Goal: Task Accomplishment & Management: Complete application form

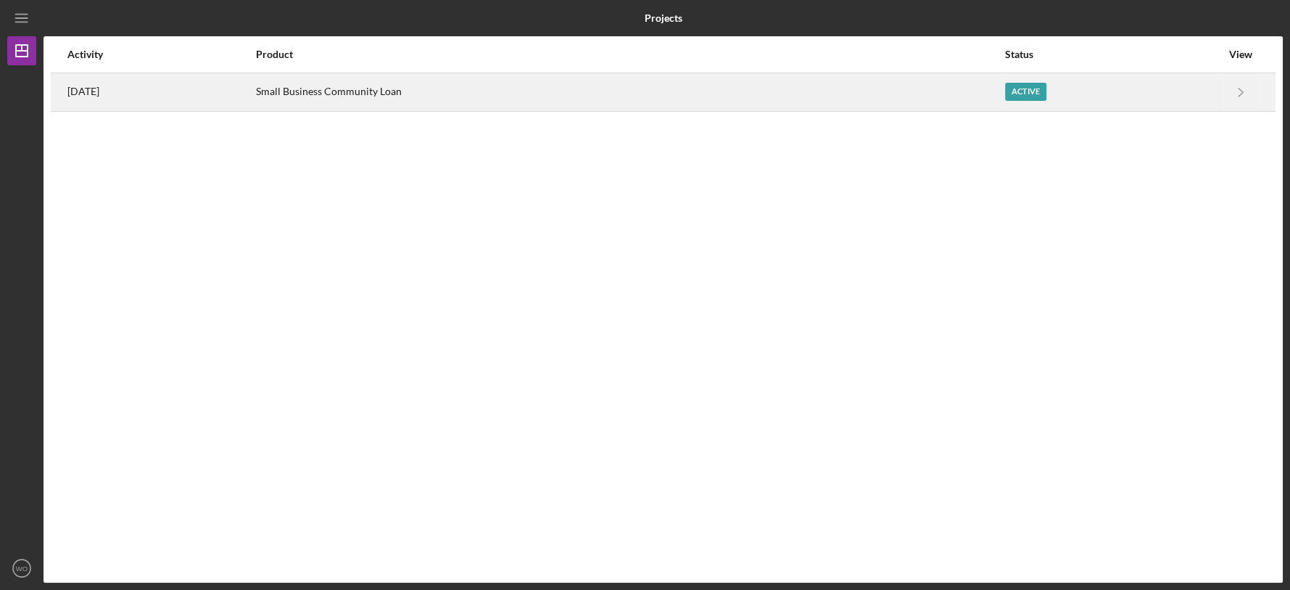
click at [595, 94] on div "Small Business Community Loan" at bounding box center [630, 92] width 748 height 36
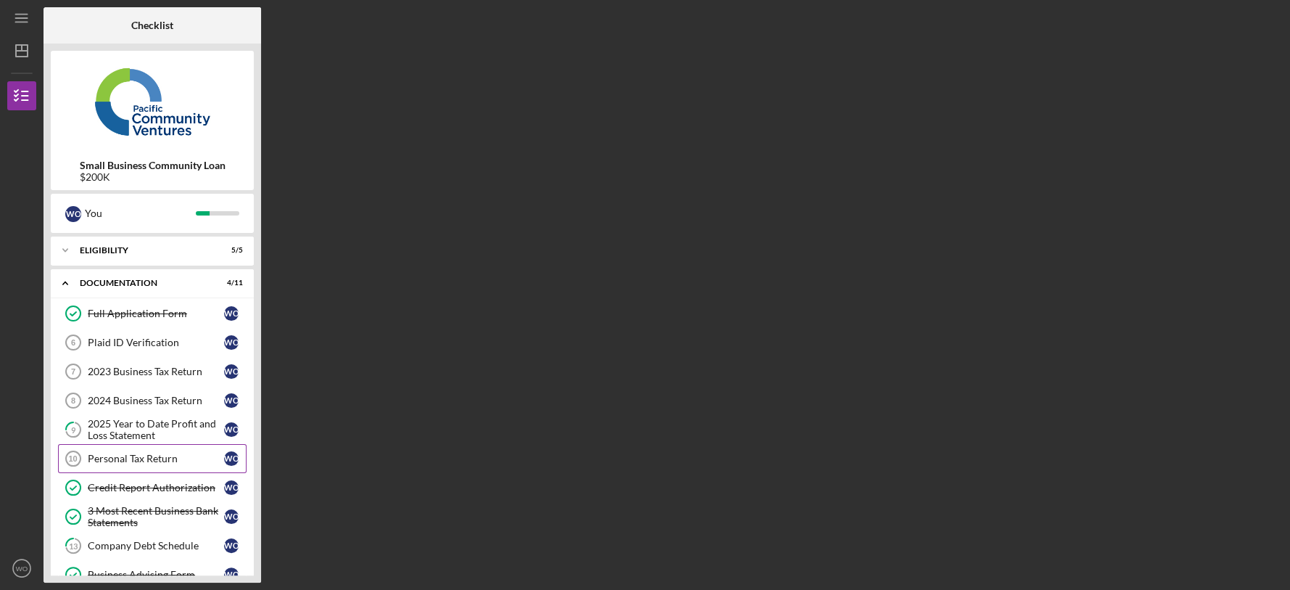
click at [172, 459] on div "Personal Tax Return" at bounding box center [156, 458] width 136 height 12
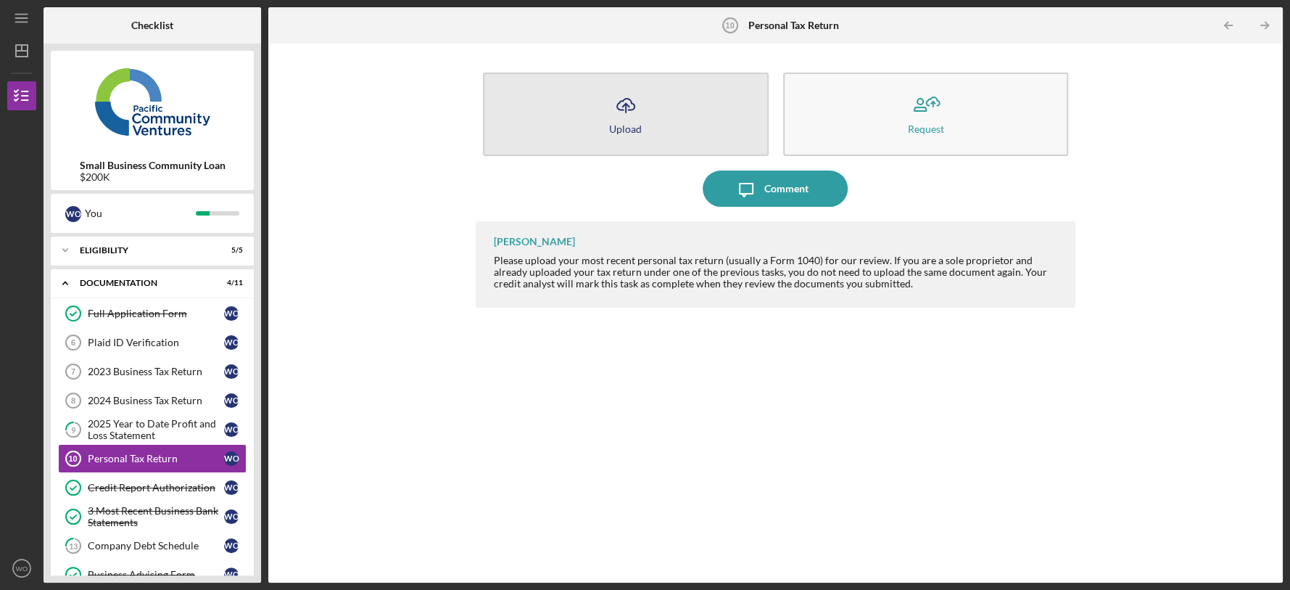
click at [626, 88] on icon "Icon/Upload" at bounding box center [626, 105] width 36 height 36
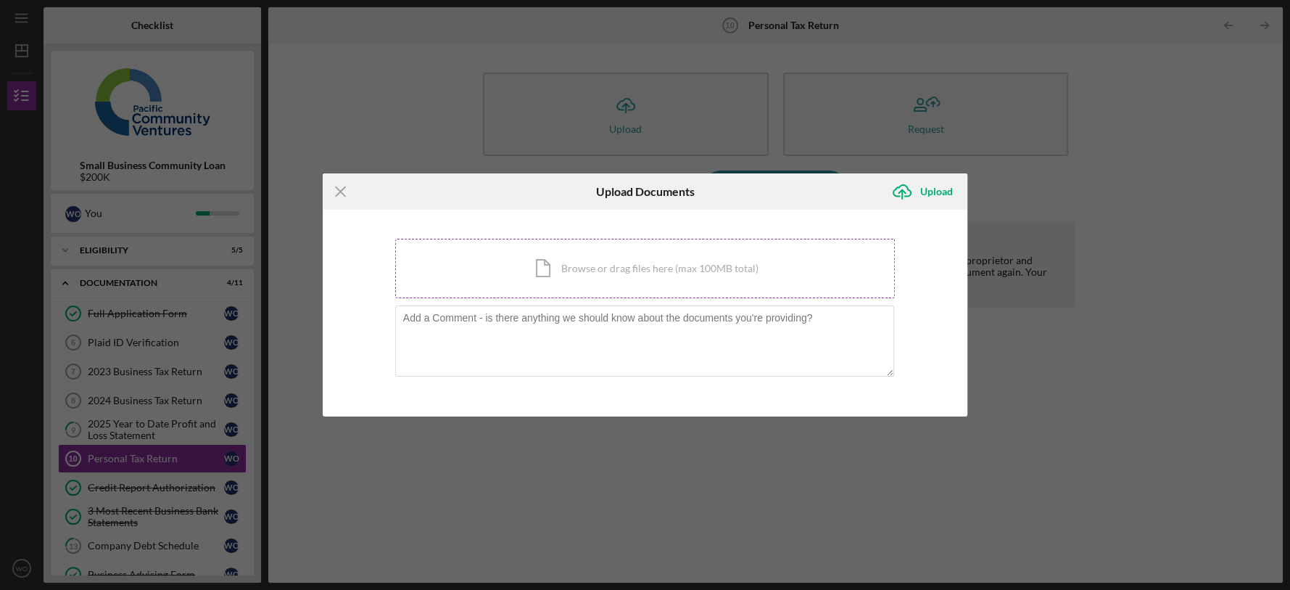
click at [609, 257] on div "Icon/Document Browse or drag files here (max 100MB total) Tap to choose files o…" at bounding box center [645, 268] width 500 height 59
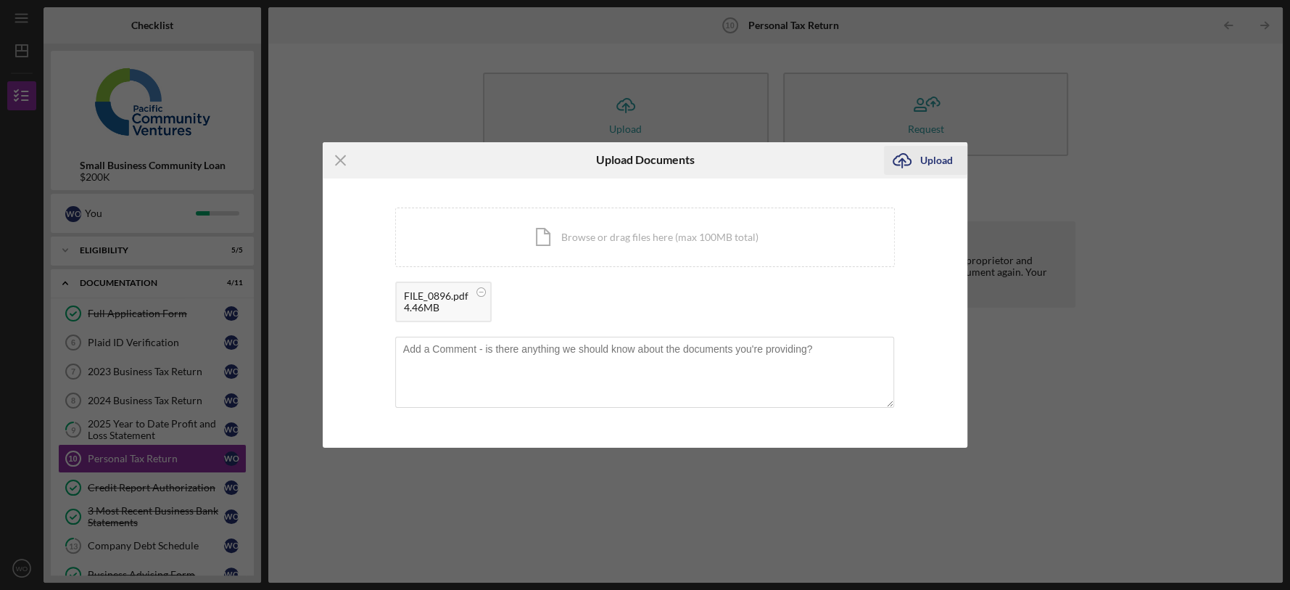
click at [920, 165] on div "Upload" at bounding box center [936, 160] width 33 height 29
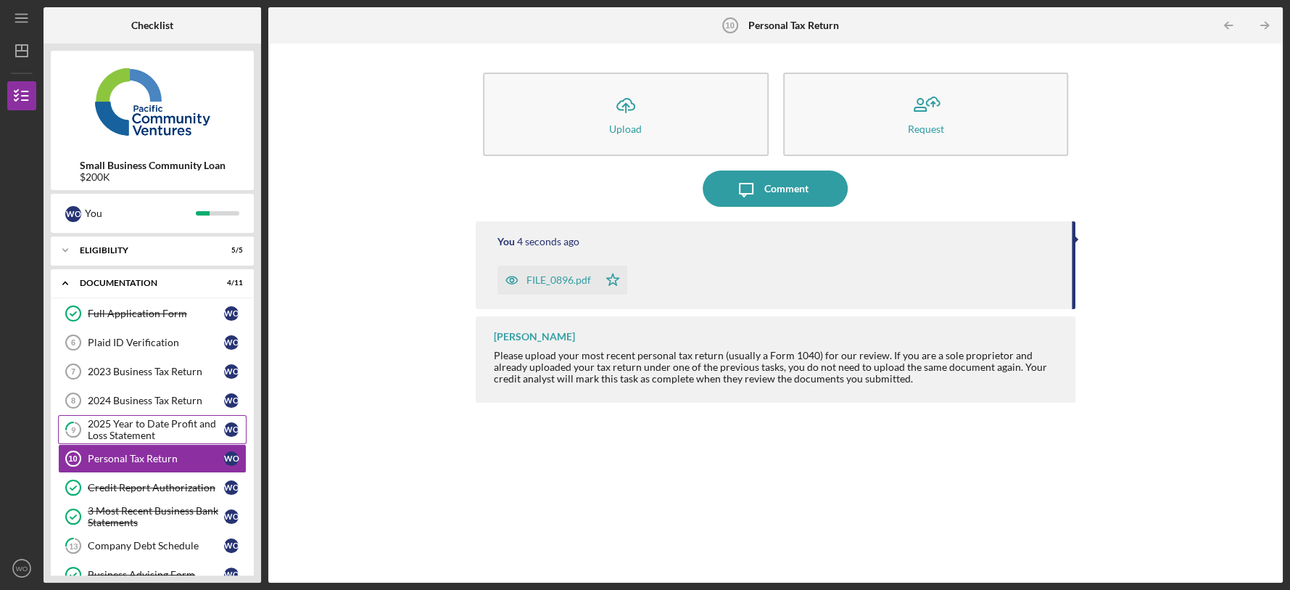
click at [141, 430] on div "2025 Year to Date Profit and Loss Statement" at bounding box center [156, 429] width 136 height 23
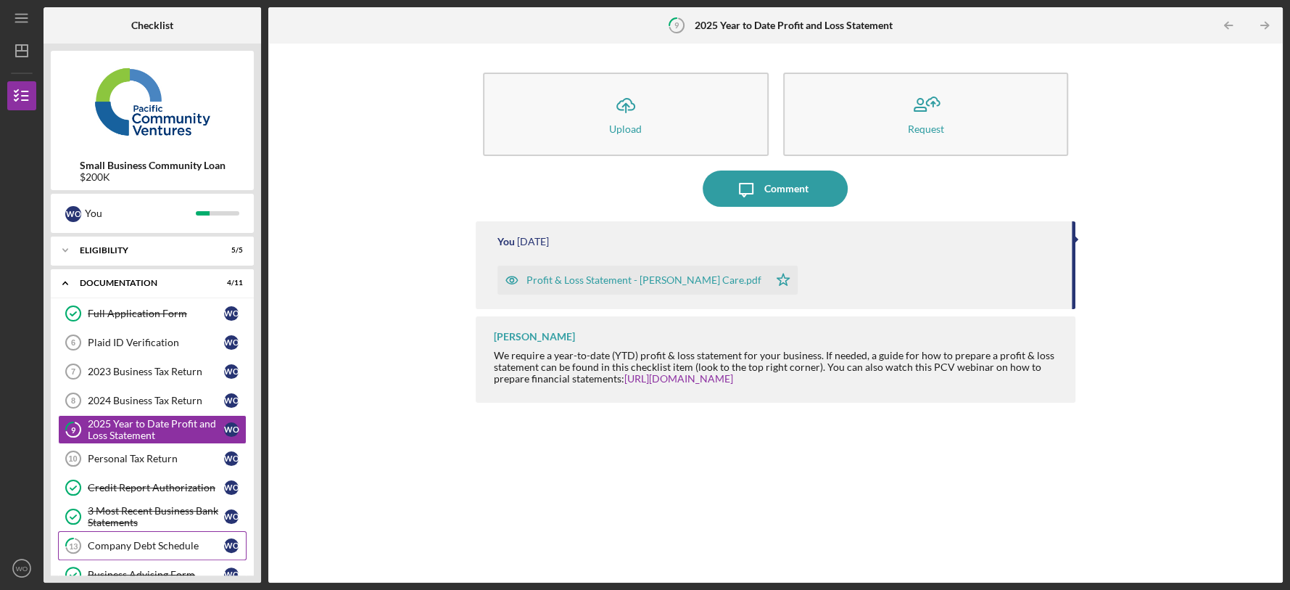
click at [143, 530] on div "Company Debt Schedule" at bounding box center [156, 545] width 136 height 12
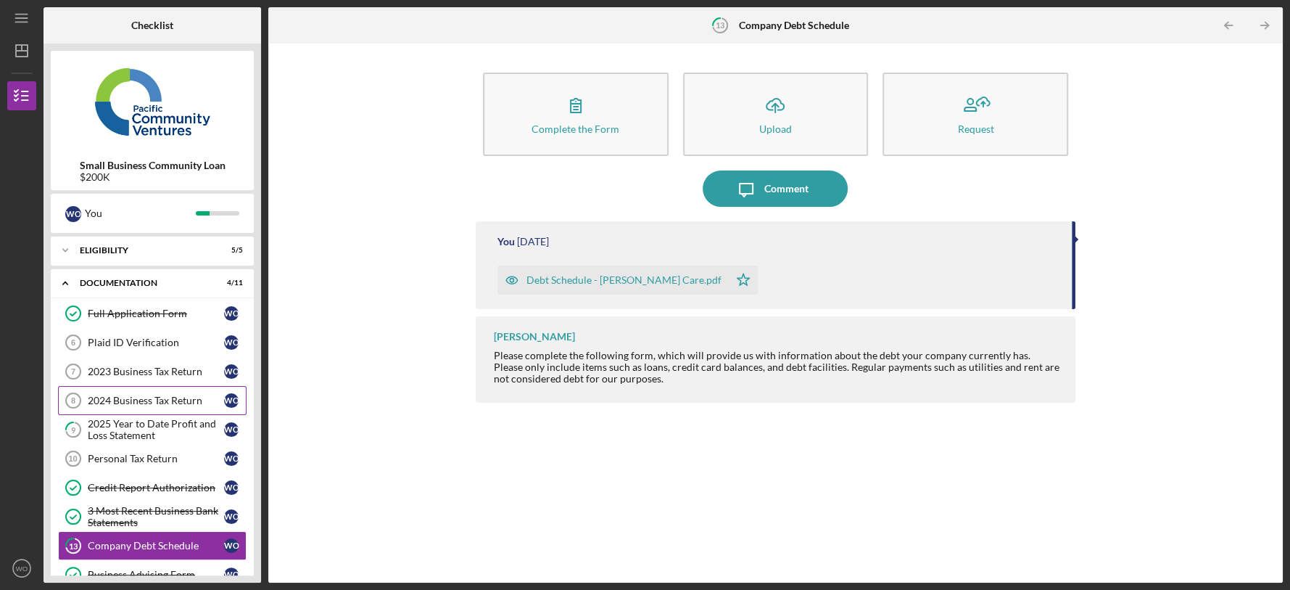
click at [142, 393] on link "2024 Business Tax Return 8 2024 Business Tax Return W O" at bounding box center [152, 400] width 189 height 29
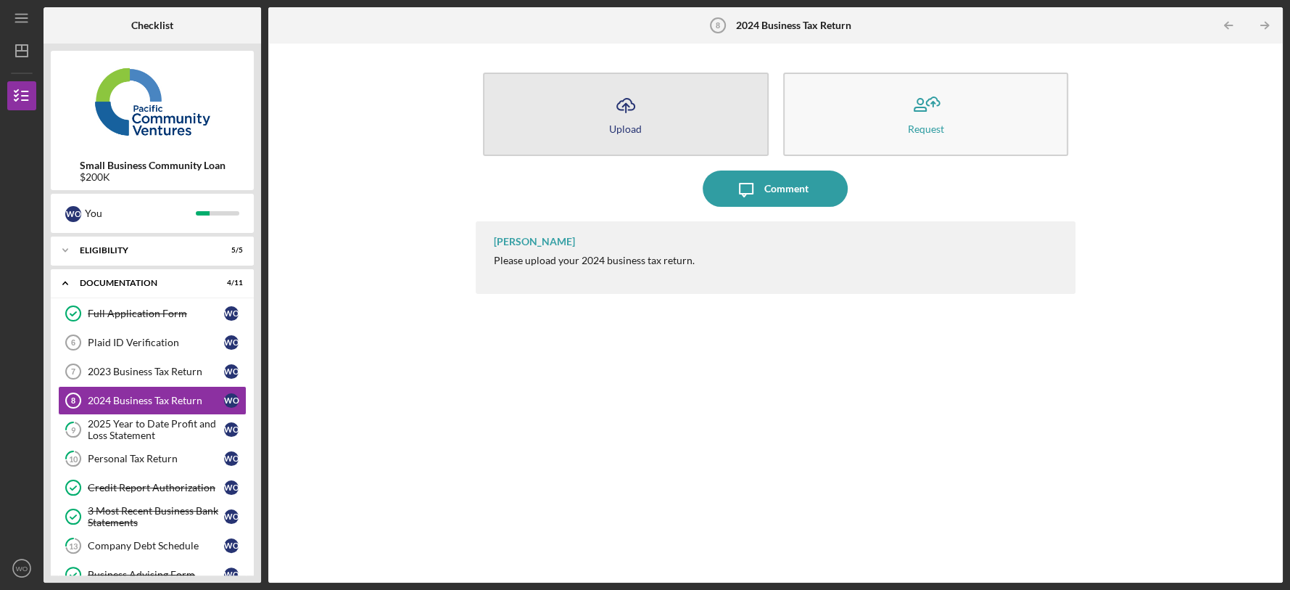
click at [616, 106] on icon "Icon/Upload" at bounding box center [626, 105] width 36 height 36
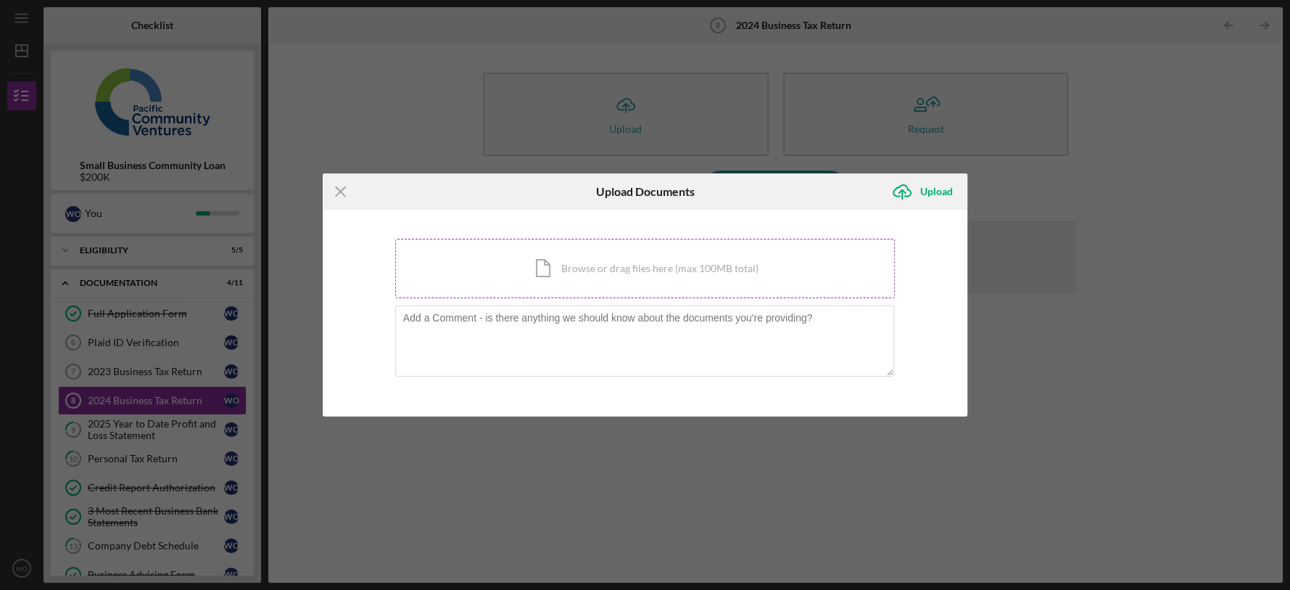
click at [563, 266] on div "Icon/Document Browse or drag files here (max 100MB total) Tap to choose files o…" at bounding box center [645, 268] width 500 height 59
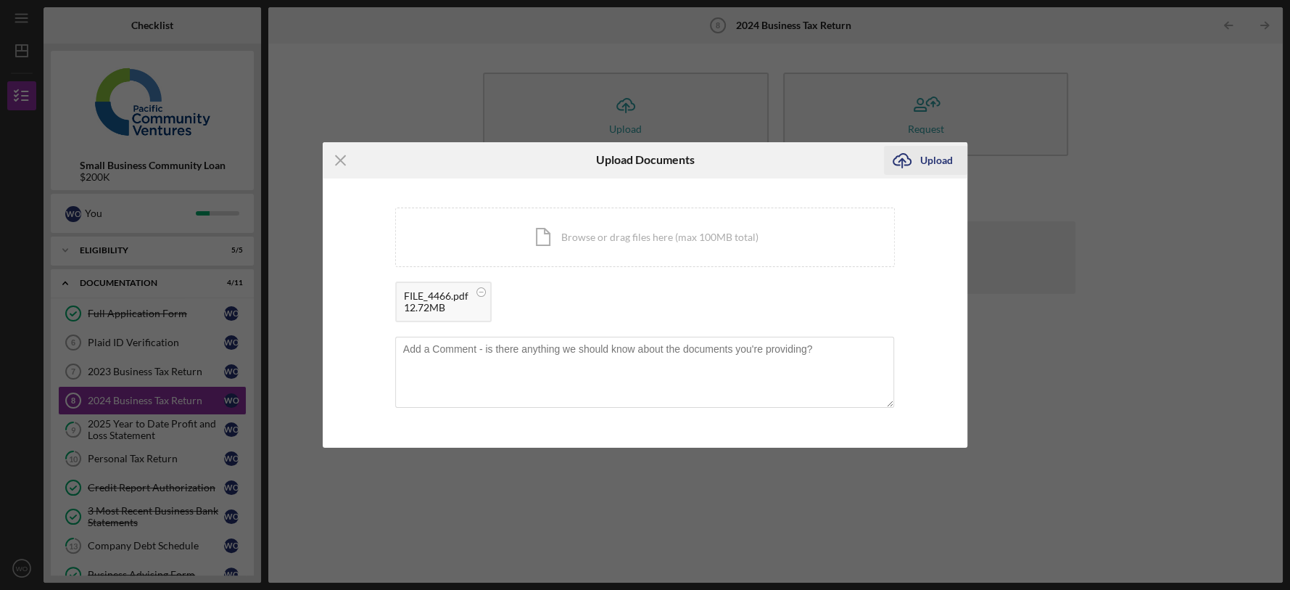
click at [930, 162] on div "Upload" at bounding box center [936, 160] width 33 height 29
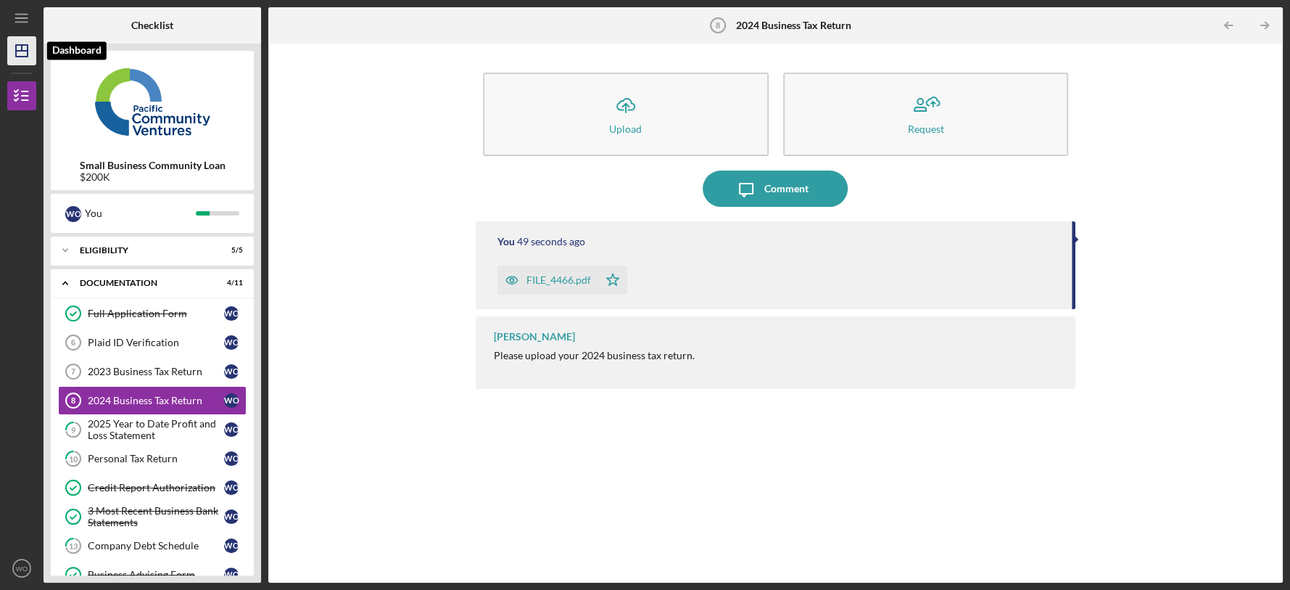
click at [18, 54] on icon "Icon/Dashboard" at bounding box center [22, 51] width 36 height 36
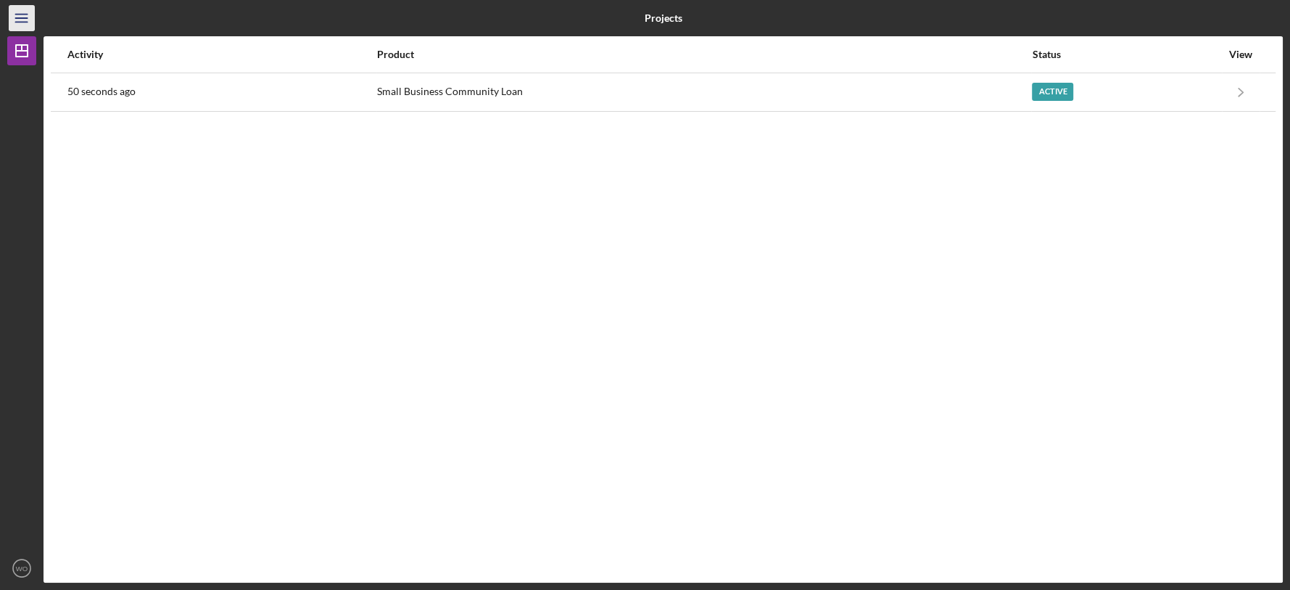
click at [23, 22] on icon "Icon/Menu" at bounding box center [22, 18] width 33 height 33
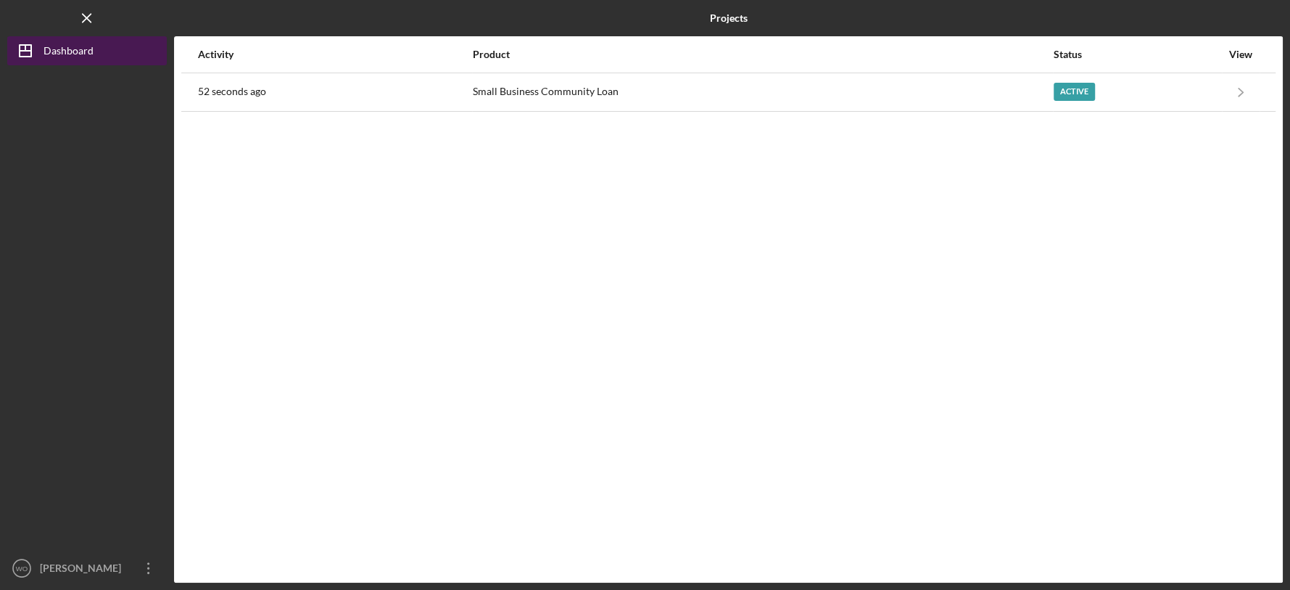
click at [63, 49] on div "Dashboard" at bounding box center [69, 52] width 50 height 33
click at [85, 17] on icon "Icon/Menu Close" at bounding box center [87, 18] width 33 height 33
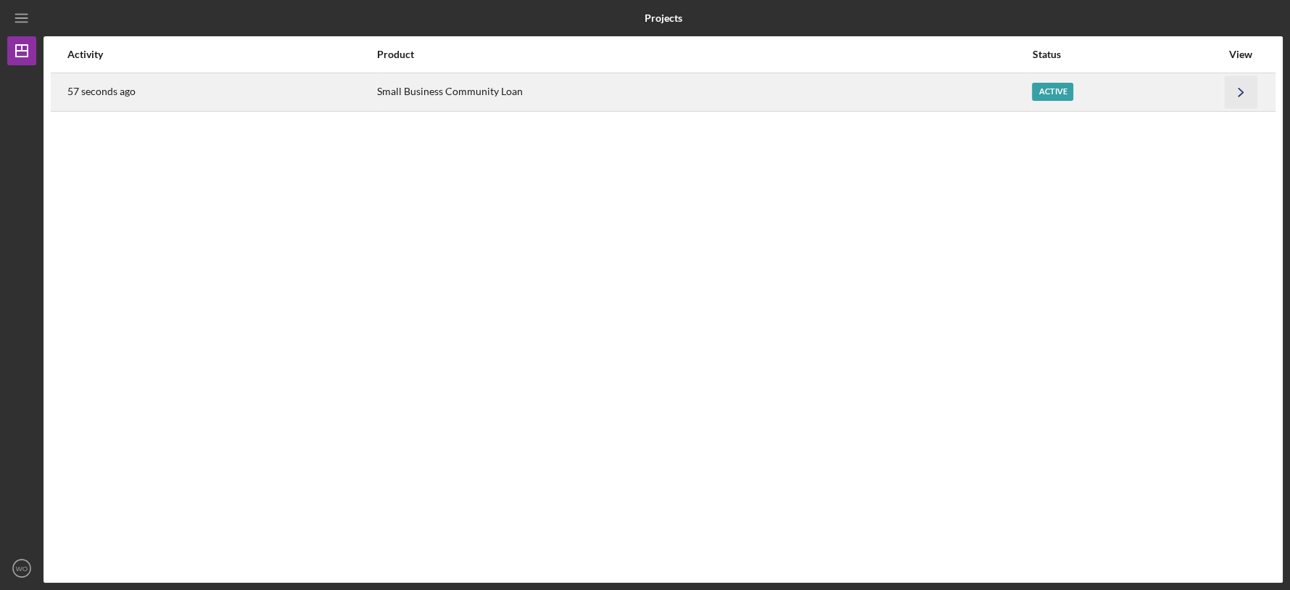
click at [1160, 91] on icon "Icon/Navigate" at bounding box center [1241, 91] width 33 height 33
click at [1187, 99] on div "Active" at bounding box center [1124, 92] width 194 height 36
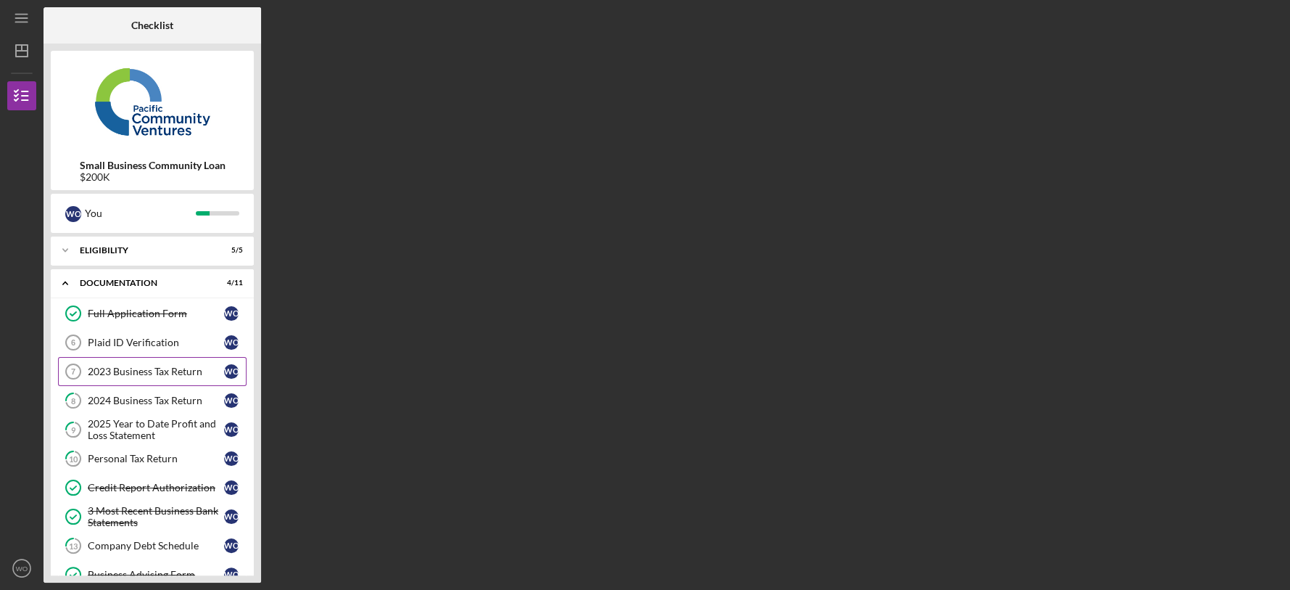
click at [142, 369] on div "2023 Business Tax Return" at bounding box center [156, 371] width 136 height 12
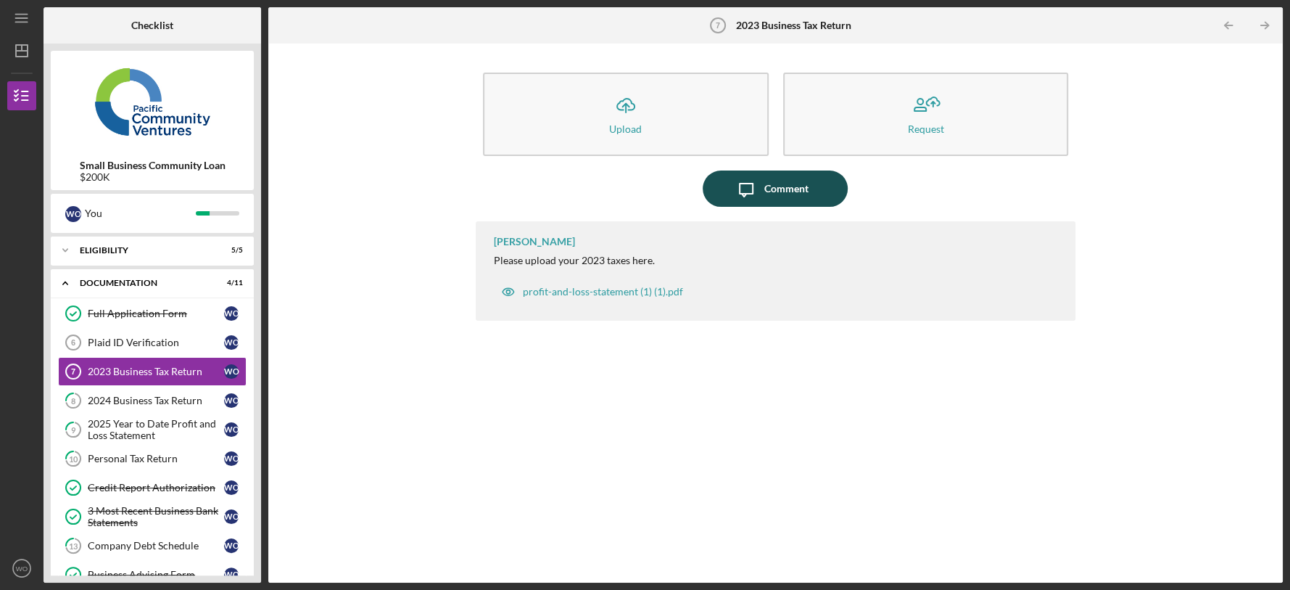
click at [753, 189] on icon "Icon/Message" at bounding box center [746, 188] width 36 height 36
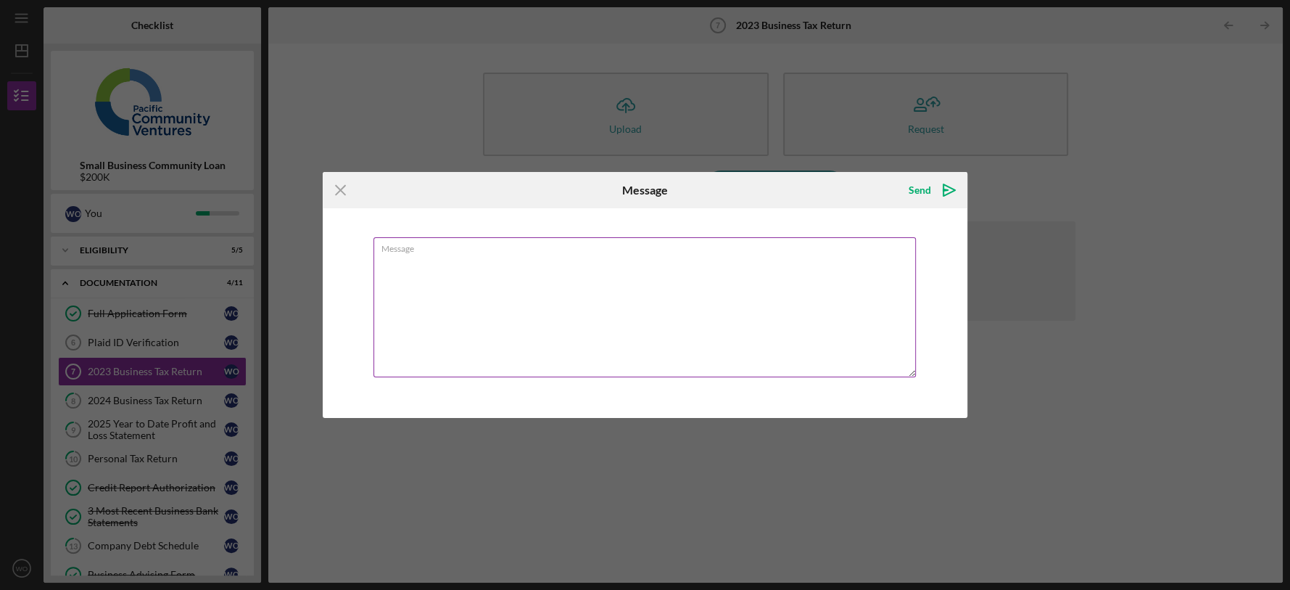
click at [534, 282] on textarea "Message" at bounding box center [644, 307] width 543 height 140
click at [572, 255] on textarea "Currently the CPA is filing this return" at bounding box center [644, 307] width 543 height 140
drag, startPoint x: 463, startPoint y: 259, endPoint x: 372, endPoint y: 249, distance: 91.8
click at [372, 249] on div "Message Currently the CPA is filing this return" at bounding box center [645, 312] width 645 height 209
click at [447, 247] on label "Message" at bounding box center [648, 246] width 535 height 16
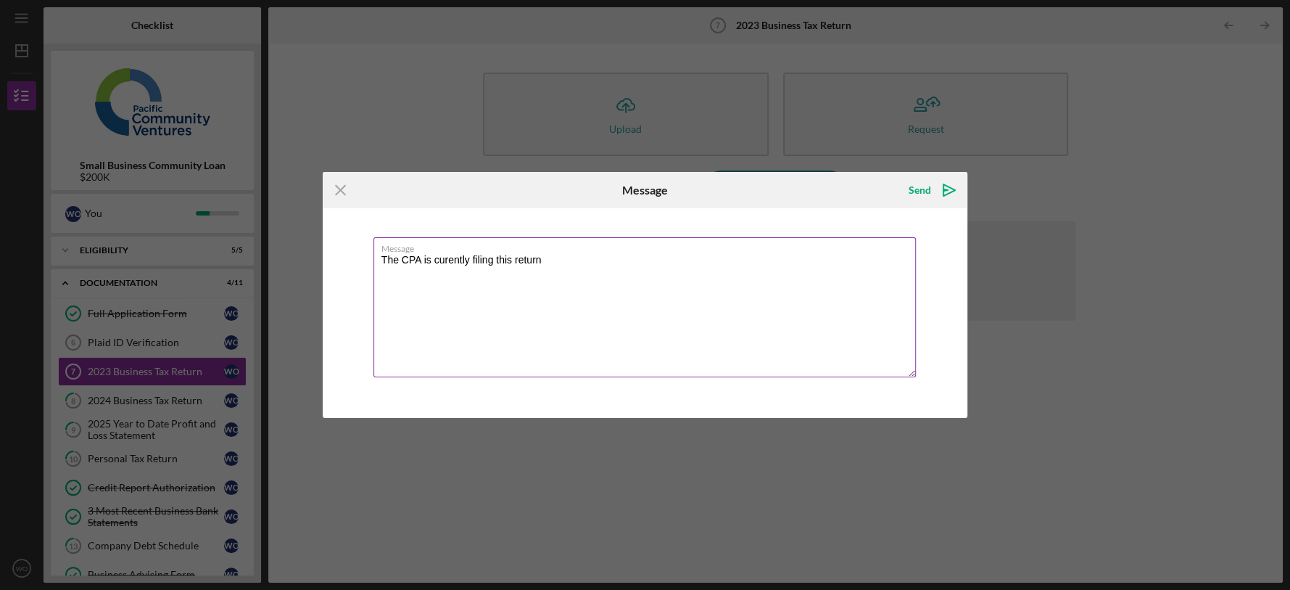
click at [447, 247] on textarea "The CPA is curently filing this return" at bounding box center [644, 307] width 543 height 140
click at [446, 261] on textarea "The CPA is curently filing this return" at bounding box center [644, 307] width 543 height 140
click at [579, 253] on label "Message" at bounding box center [648, 246] width 535 height 16
click at [579, 253] on textarea "The CPA is currently filing this return" at bounding box center [644, 307] width 543 height 140
click at [551, 260] on textarea "The CPA is currently filing this return" at bounding box center [644, 307] width 543 height 140
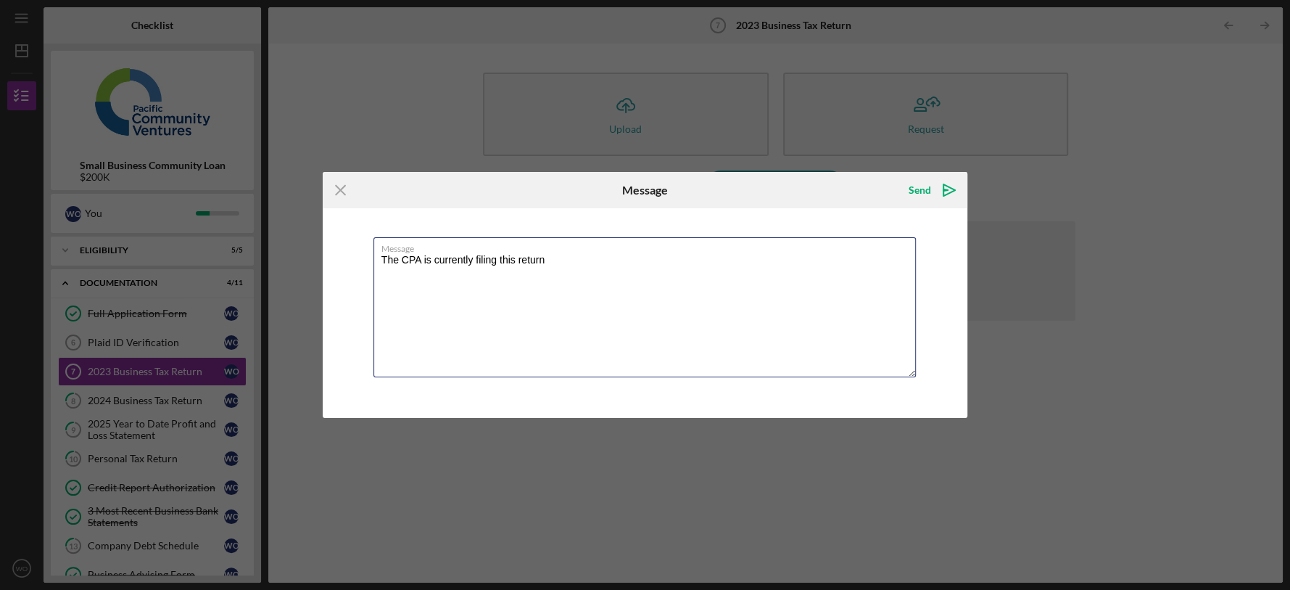
drag, startPoint x: 563, startPoint y: 270, endPoint x: 336, endPoint y: 241, distance: 228.7
click at [336, 241] on div "Message The CPA is currently filing this return" at bounding box center [645, 312] width 645 height 209
paste textarea "2023 tax return is in process with CPA and will be available upon completion of…"
type textarea "2023 tax return is in process with CPA and will be available upon completion of…"
click at [941, 183] on icon "Icon/icon-invite-send" at bounding box center [949, 190] width 36 height 36
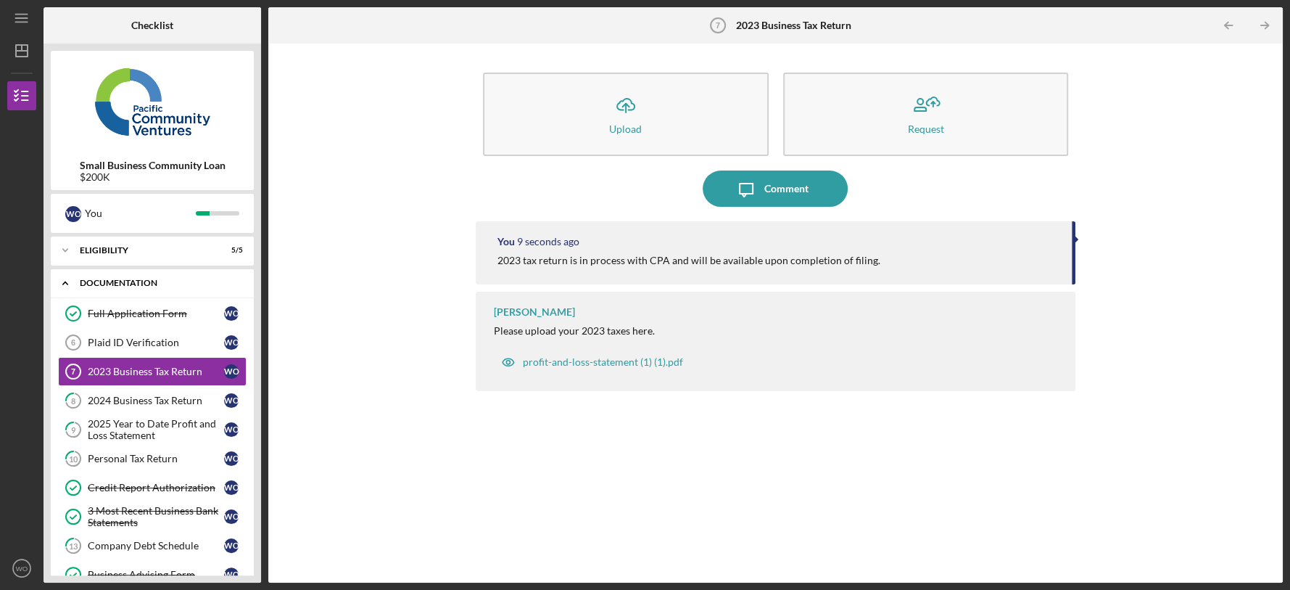
click at [142, 285] on div "Documentation" at bounding box center [158, 282] width 156 height 9
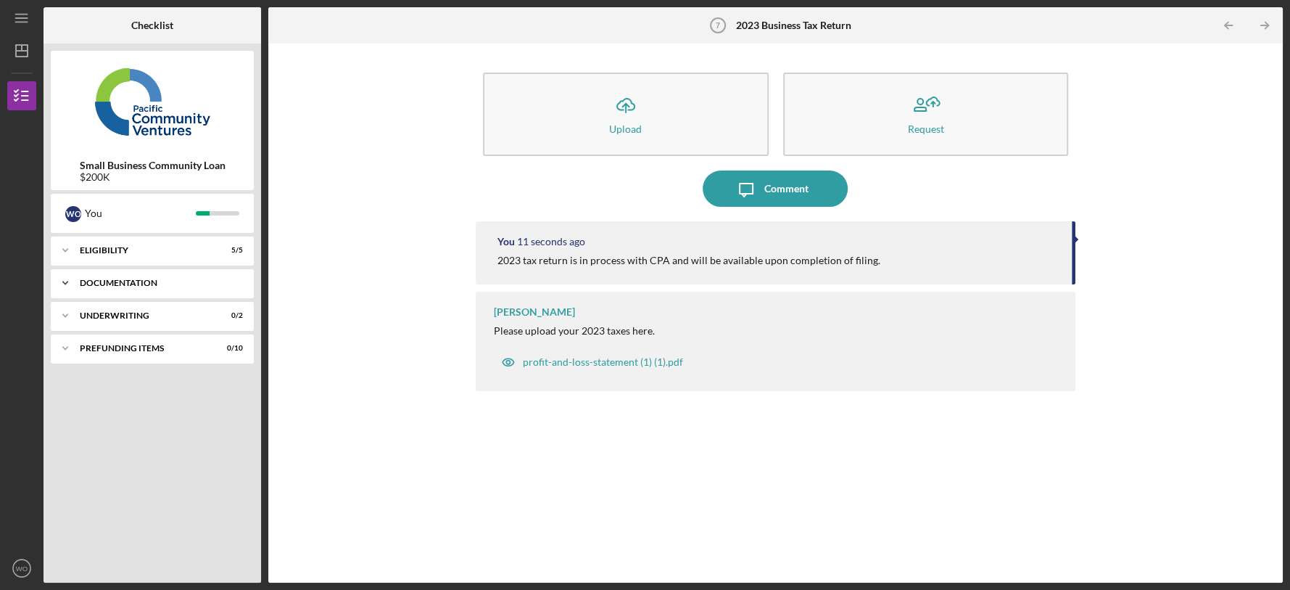
click at [147, 276] on div "Icon/Expander Documentation 4 / 11" at bounding box center [152, 282] width 203 height 29
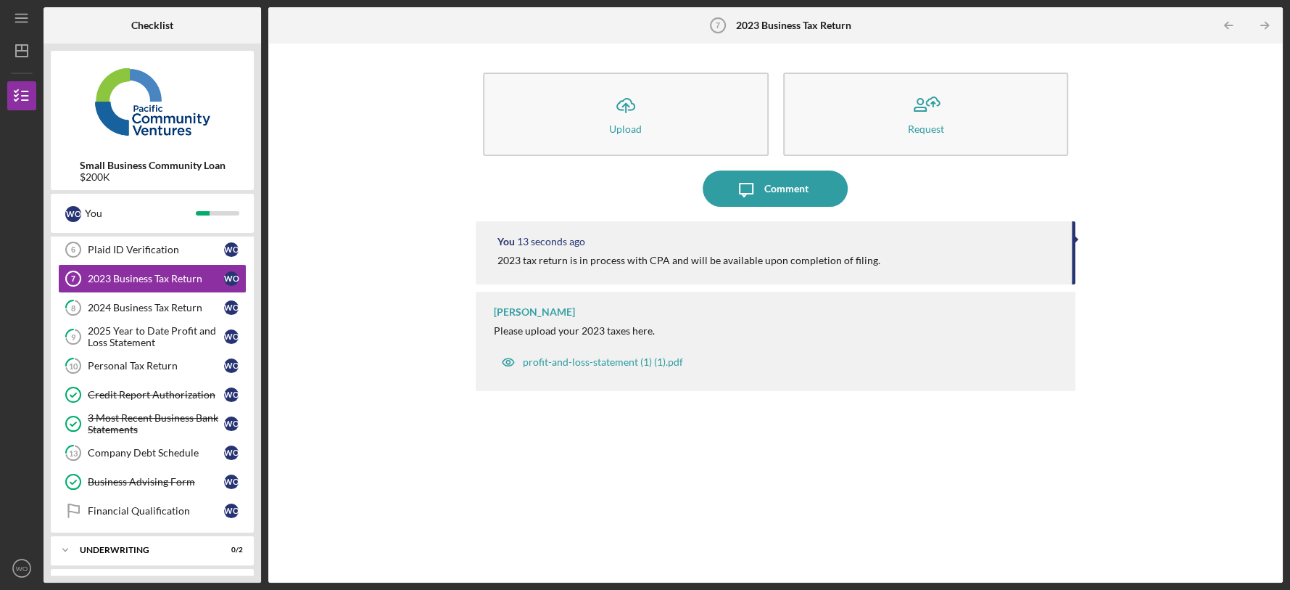
scroll to position [96, 0]
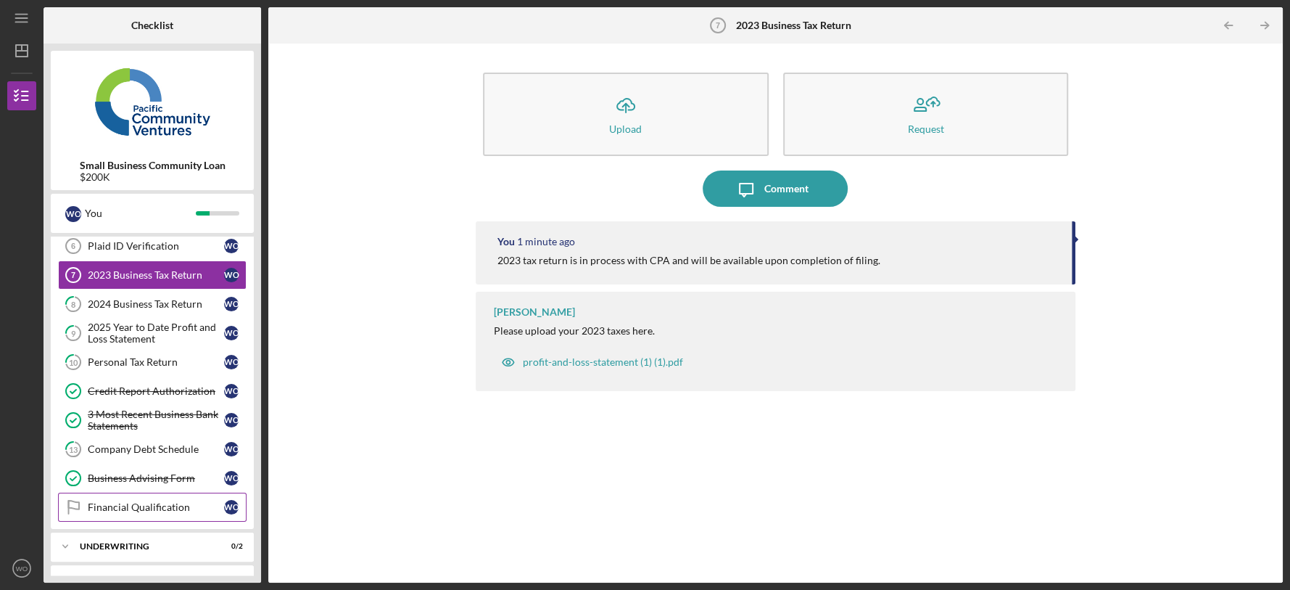
click at [141, 504] on div "Financial Qualification" at bounding box center [156, 507] width 136 height 12
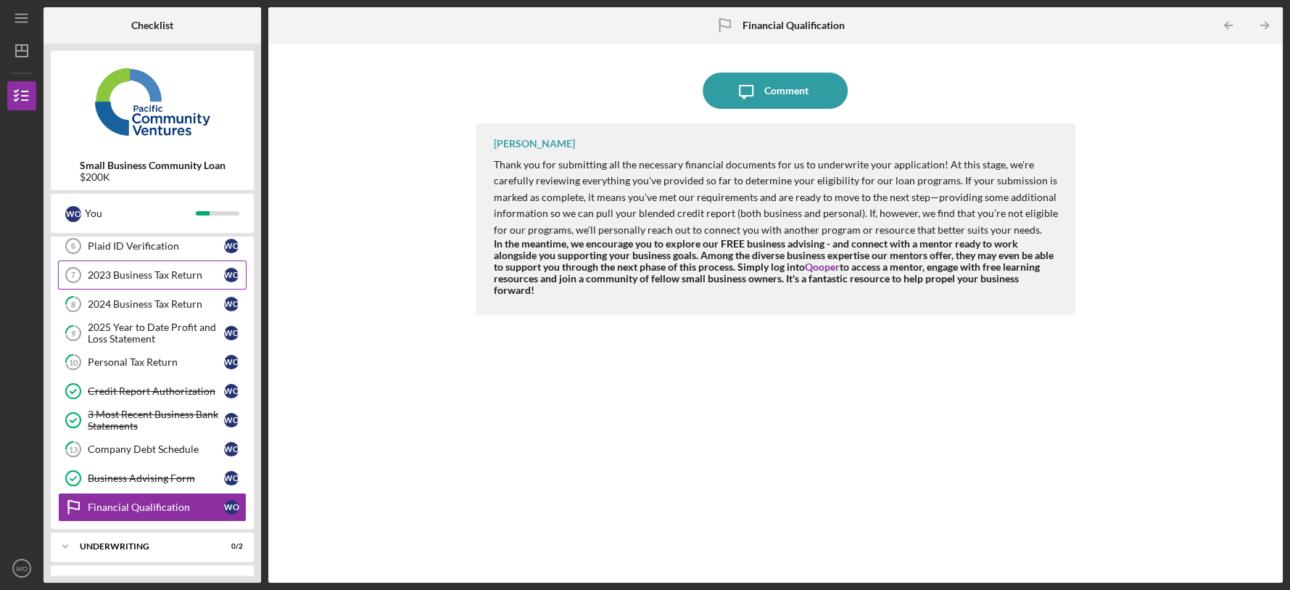
click at [201, 279] on div "2023 Business Tax Return" at bounding box center [156, 275] width 136 height 12
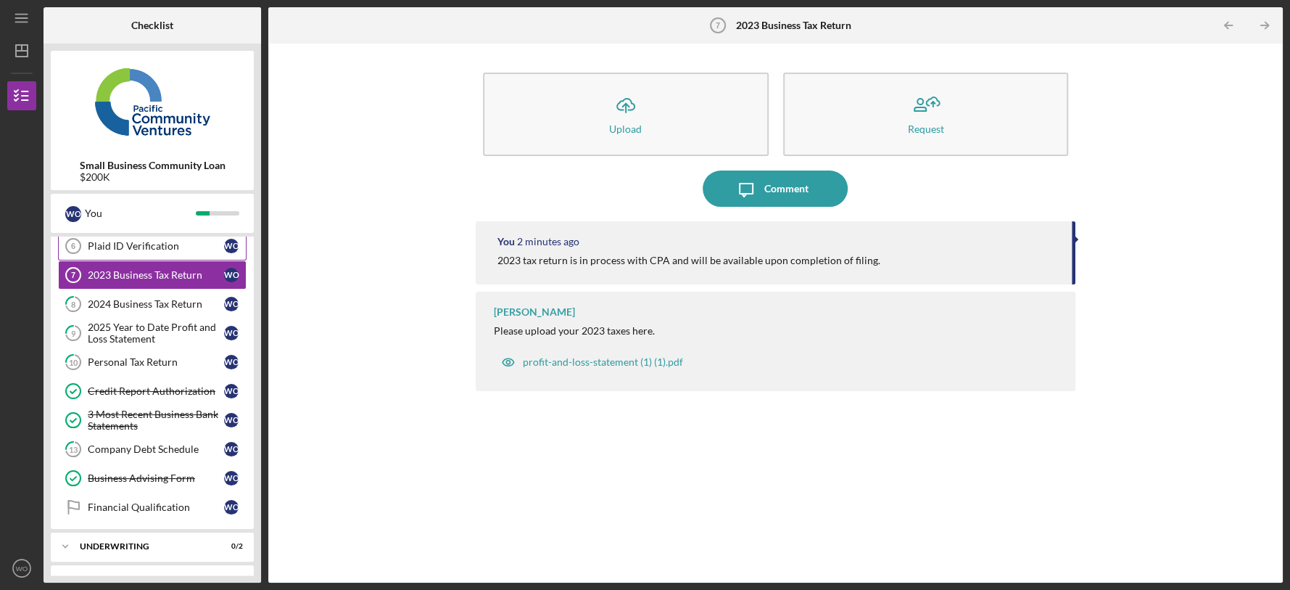
click at [193, 252] on link "Plaid ID Verification 6 Plaid ID Verification W O" at bounding box center [152, 245] width 189 height 29
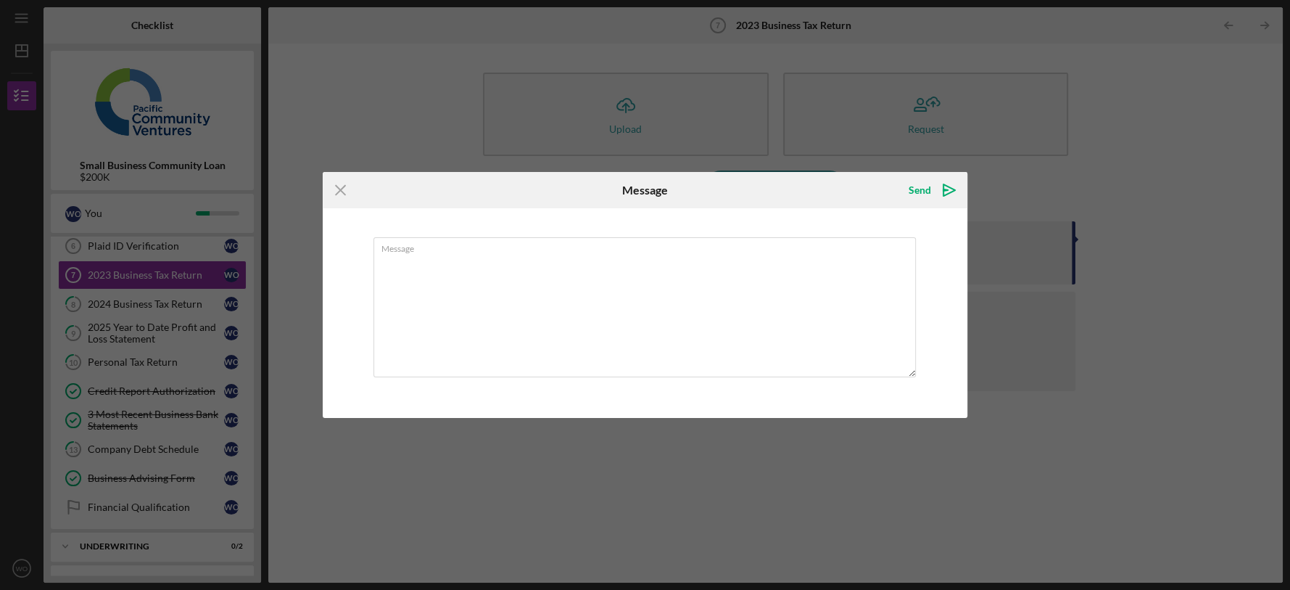
scroll to position [91, 0]
